Goal: Information Seeking & Learning: Learn about a topic

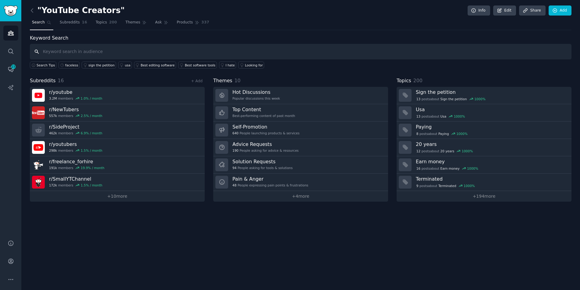
click at [152, 53] on input "text" at bounding box center [300, 52] width 541 height 16
type input "youtube shorts"
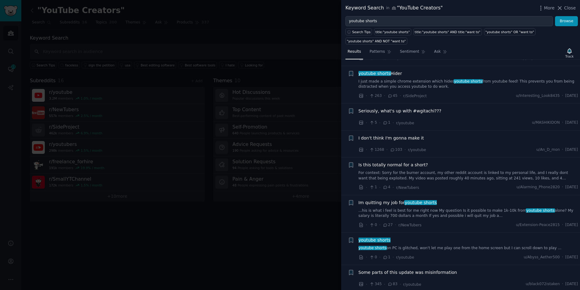
scroll to position [304, 0]
click at [408, 201] on span "youtube shorts" at bounding box center [420, 202] width 33 height 5
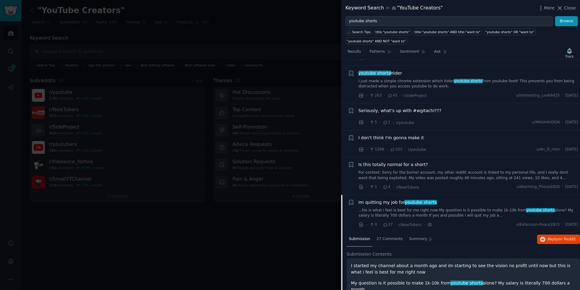
click at [408, 201] on span "youtube shorts" at bounding box center [420, 202] width 33 height 5
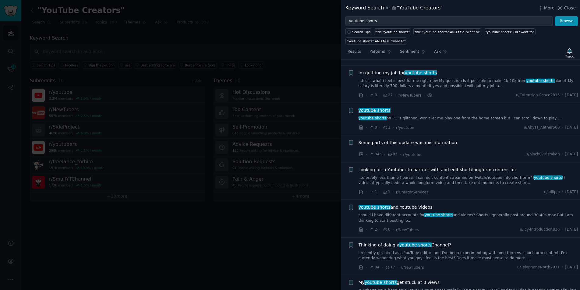
scroll to position [440, 0]
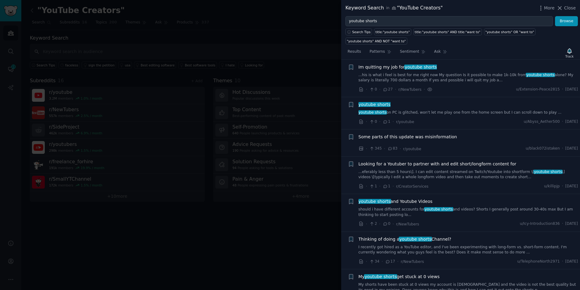
click at [489, 75] on link "...his is what i feel is best for me right now My question Is it possible to ma…" at bounding box center [468, 77] width 220 height 11
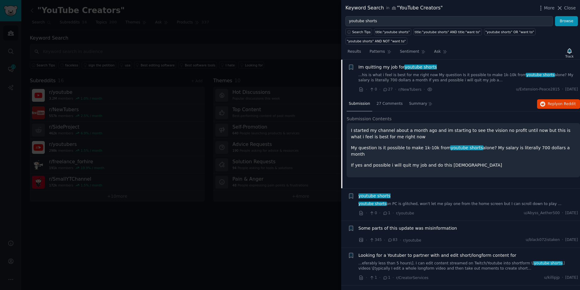
click at [442, 76] on link "...his is what i feel is best for me right now My question Is it possible to ma…" at bounding box center [468, 77] width 220 height 11
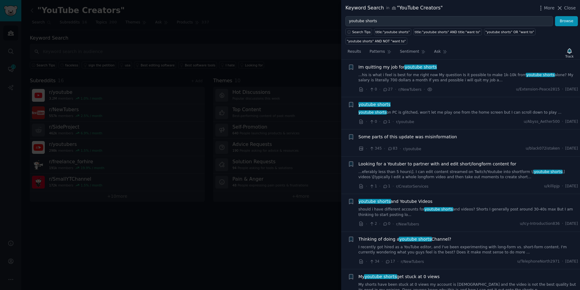
click at [442, 76] on link "...his is what i feel is best for me right now My question Is it possible to ma…" at bounding box center [468, 77] width 220 height 11
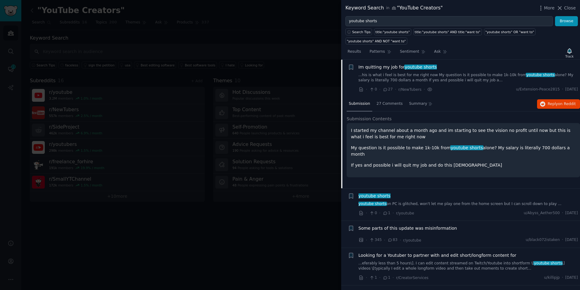
drag, startPoint x: 437, startPoint y: 78, endPoint x: 504, endPoint y: 74, distance: 67.7
click at [437, 78] on link "...his is what i feel is best for me right now My question Is it possible to ma…" at bounding box center [468, 77] width 220 height 11
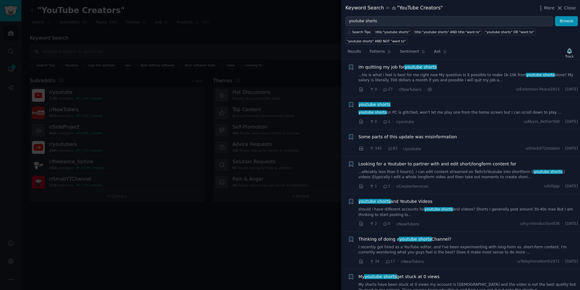
drag, startPoint x: 523, startPoint y: 72, endPoint x: 532, endPoint y: 74, distance: 8.6
click at [526, 73] on span "youtube shorts" at bounding box center [540, 75] width 29 height 4
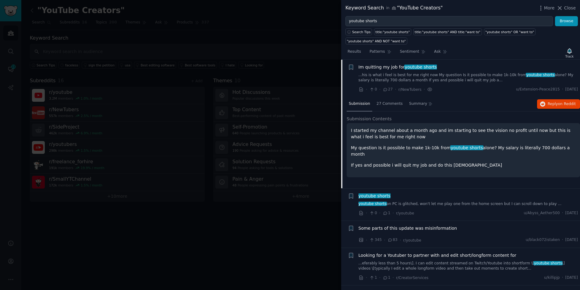
click at [535, 74] on span "youtube shorts" at bounding box center [540, 75] width 29 height 4
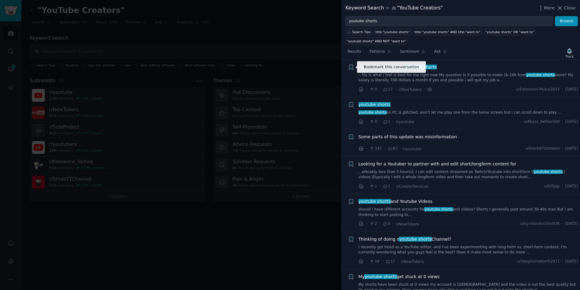
drag, startPoint x: 480, startPoint y: 82, endPoint x: 363, endPoint y: 67, distance: 117.9
click at [354, 66] on div "Bookmark this conversation + Im quitting my job for youtube shorts ...his is wh…" at bounding box center [463, 78] width 230 height 29
